Goal: Information Seeking & Learning: Learn about a topic

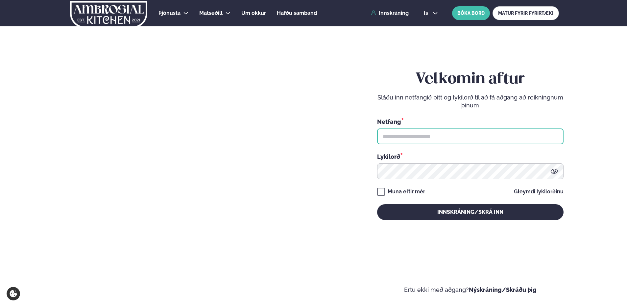
click at [423, 131] on input "text" at bounding box center [470, 136] width 187 height 16
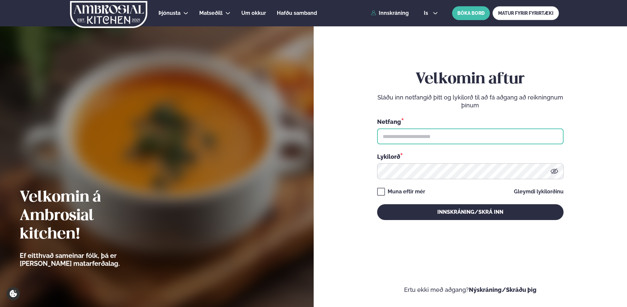
type input "**********"
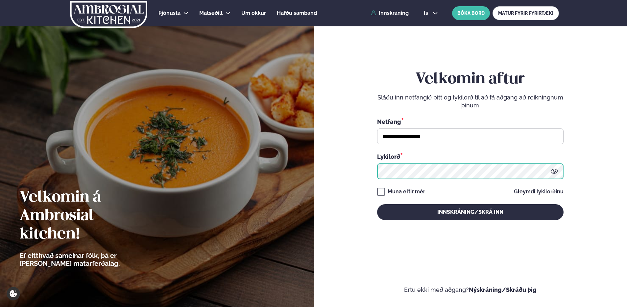
click at [377, 204] on button "Innskráning/Skrá inn" at bounding box center [470, 212] width 187 height 16
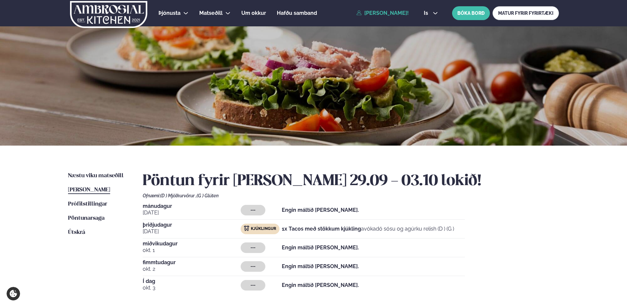
scroll to position [132, 0]
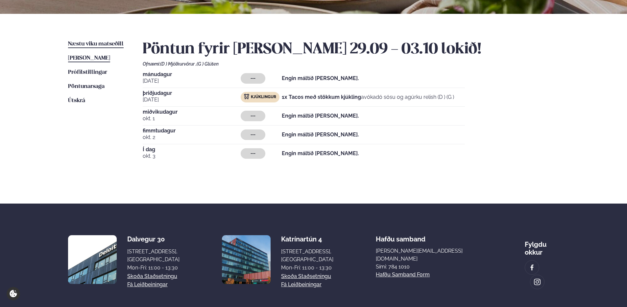
click at [96, 43] on span "Næstu viku matseðill" at bounding box center [96, 44] width 56 height 6
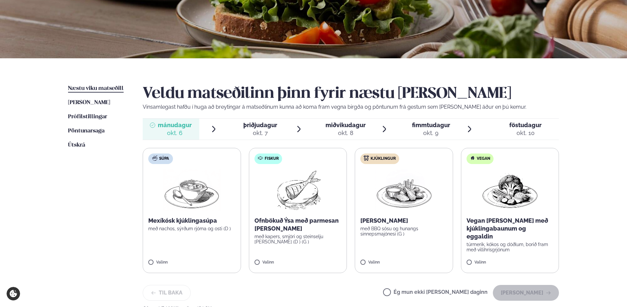
scroll to position [99, 0]
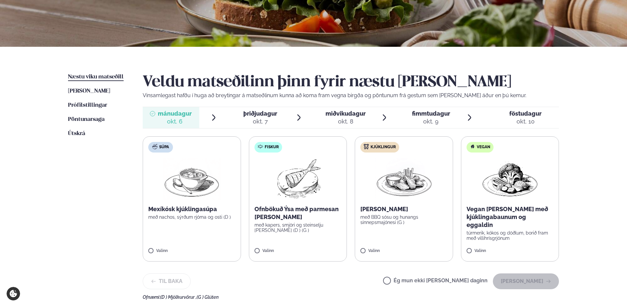
click at [254, 121] on div "okt. 7" at bounding box center [260, 121] width 34 height 8
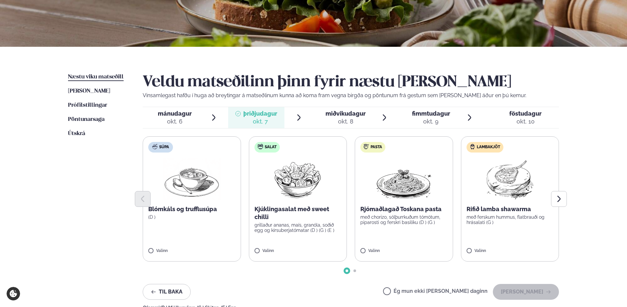
click at [346, 112] on span "miðvikudagur" at bounding box center [346, 113] width 40 height 7
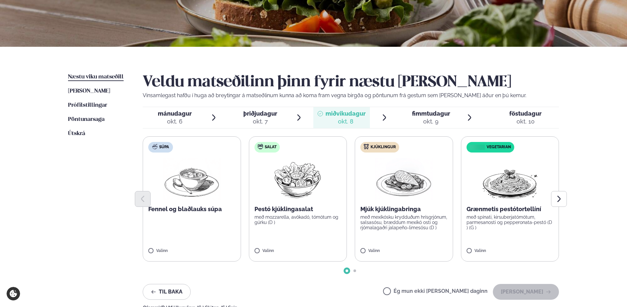
click at [424, 115] on span "fimmtudagur" at bounding box center [431, 113] width 38 height 7
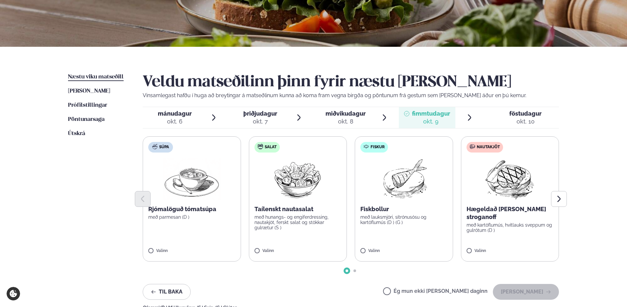
click at [526, 119] on div "okt. 10" at bounding box center [526, 121] width 32 height 8
